Goal: Transaction & Acquisition: Purchase product/service

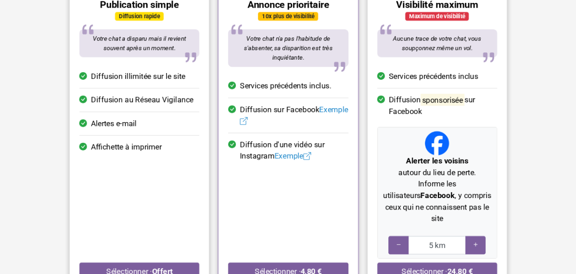
scroll to position [144, 0]
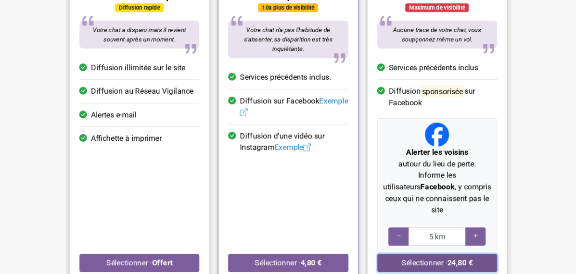
click at [462, 254] on button "Sélectionner · 24,80 €" at bounding box center [437, 263] width 120 height 18
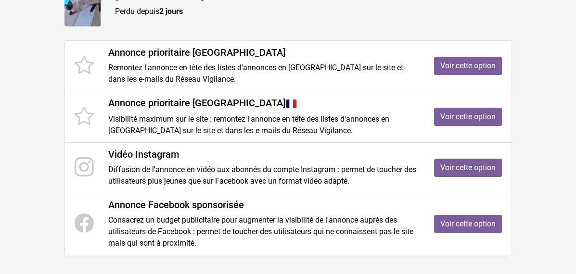
scroll to position [106, 0]
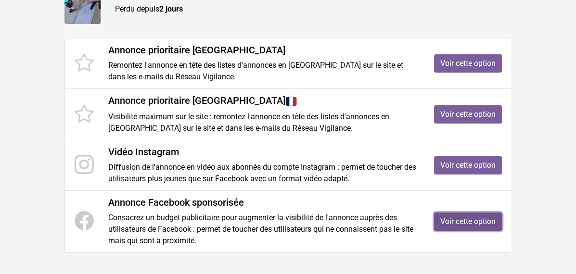
click at [502, 213] on link "Voir cette option" at bounding box center [468, 222] width 68 height 18
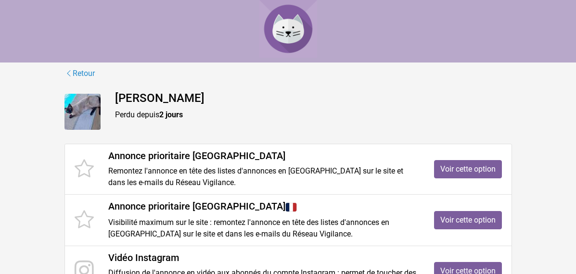
scroll to position [106, 0]
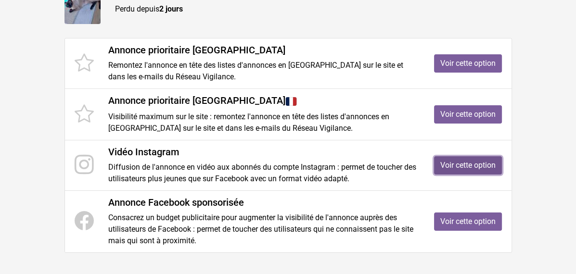
click at [502, 165] on link "Voir cette option" at bounding box center [468, 165] width 68 height 18
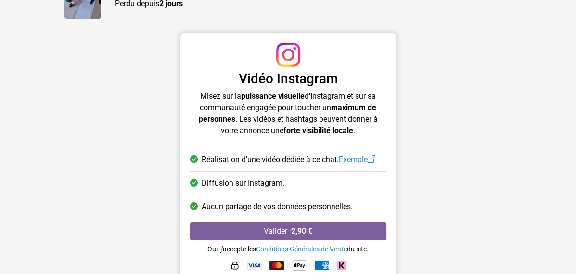
scroll to position [111, 0]
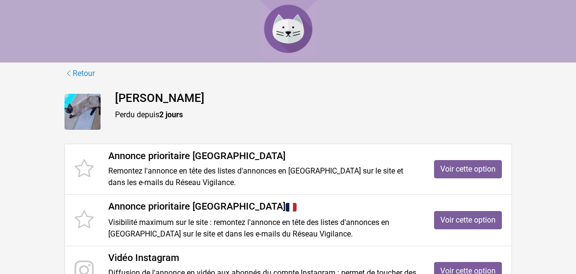
scroll to position [106, 0]
